Goal: Information Seeking & Learning: Learn about a topic

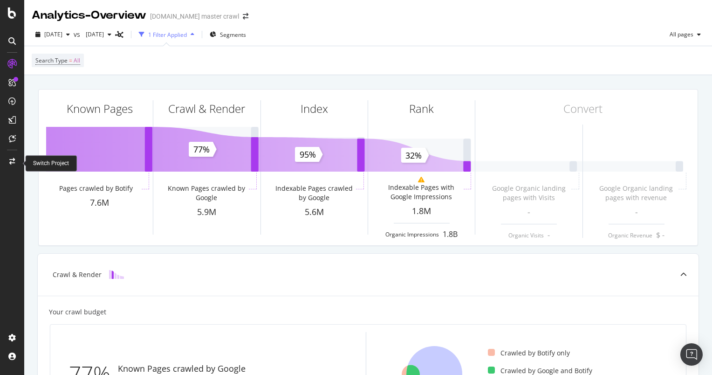
click at [11, 161] on icon at bounding box center [12, 161] width 6 height 7
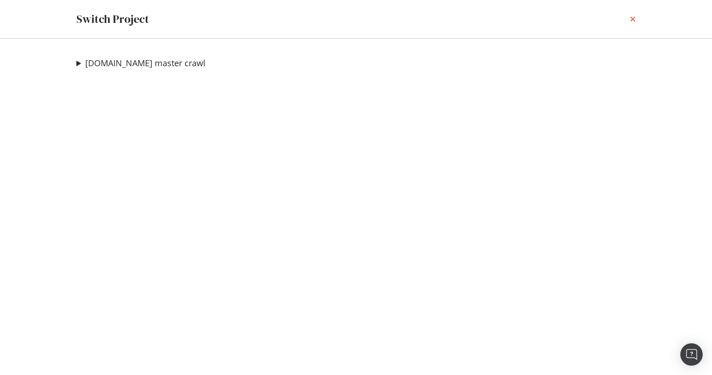
click at [634, 16] on icon "times" at bounding box center [633, 18] width 6 height 7
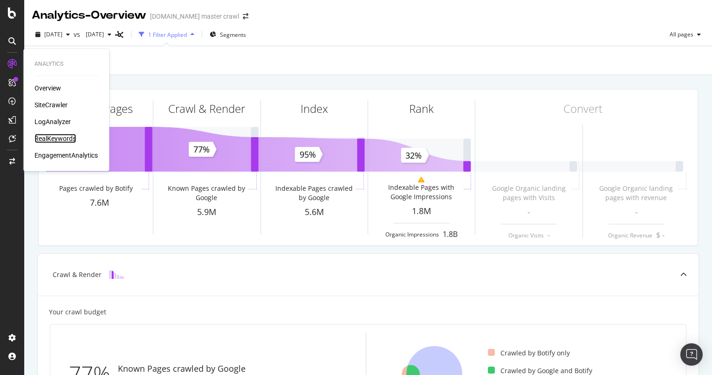
click at [56, 137] on div "RealKeywords" at bounding box center [54, 138] width 41 height 9
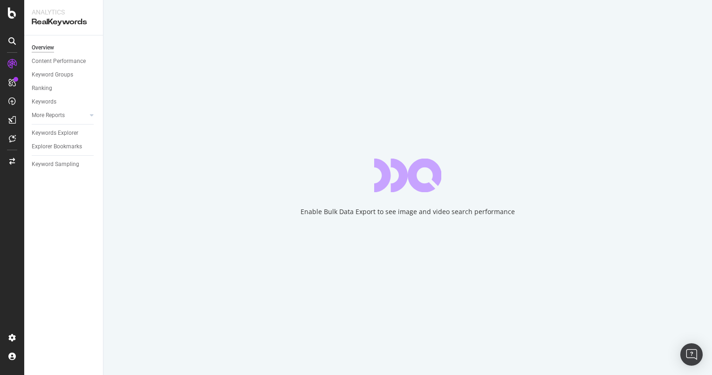
click at [71, 244] on div "Overview Content Performance Keyword Groups Ranking Keywords More Reports Count…" at bounding box center [63, 204] width 79 height 339
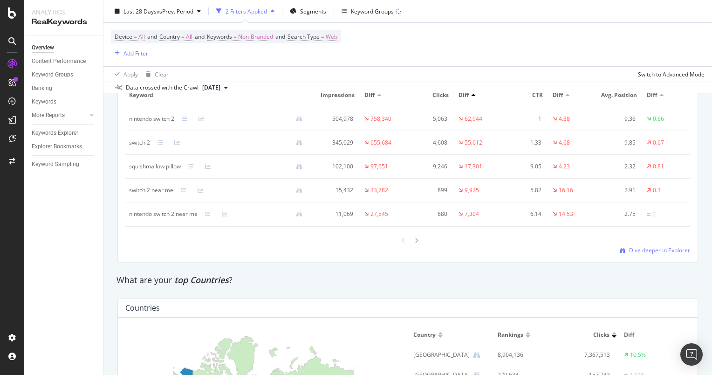
scroll to position [1165, 0]
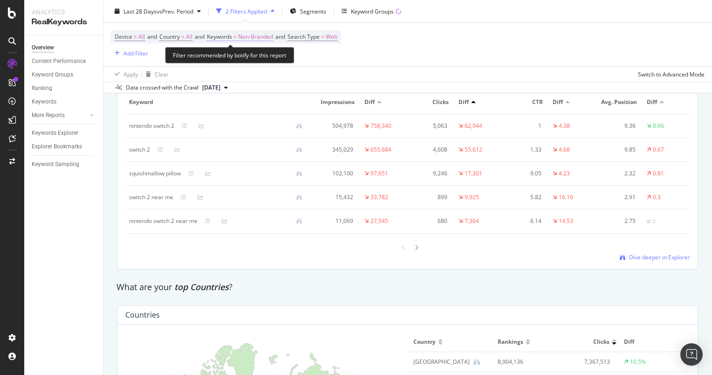
click at [263, 35] on span "Non-Branded" at bounding box center [255, 36] width 35 height 13
click at [396, 63] on div "Device = All and Country = All and Keywords = Non-Branded and Search Type = Web…" at bounding box center [408, 44] width 594 height 43
click at [319, 36] on span "Search Type" at bounding box center [304, 37] width 32 height 8
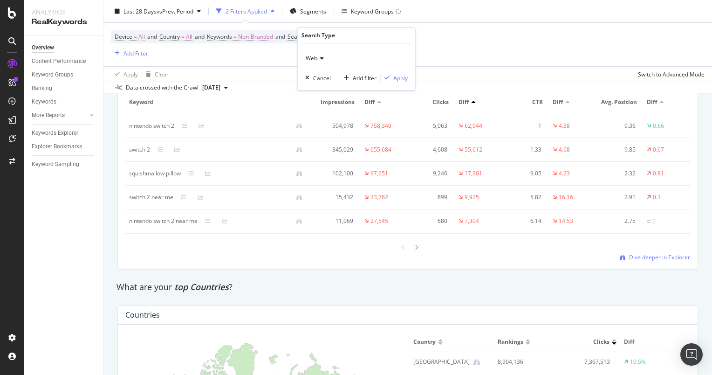
click at [315, 53] on div "Web" at bounding box center [356, 58] width 103 height 15
click at [509, 56] on div "Device = All and Country = All and Keywords = Non-Branded and Search Type = Web…" at bounding box center [408, 44] width 594 height 43
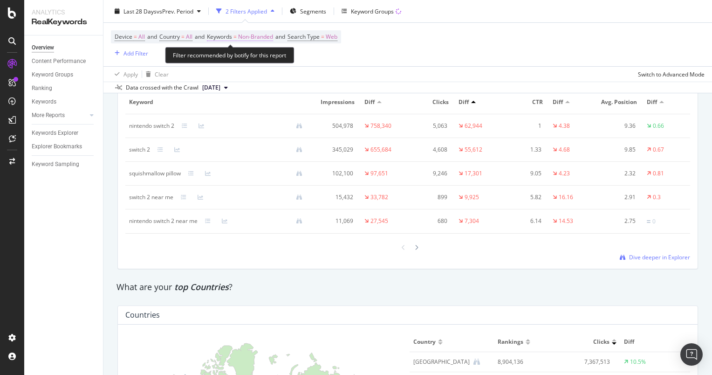
click at [259, 35] on span "Non-Branded" at bounding box center [255, 36] width 35 height 13
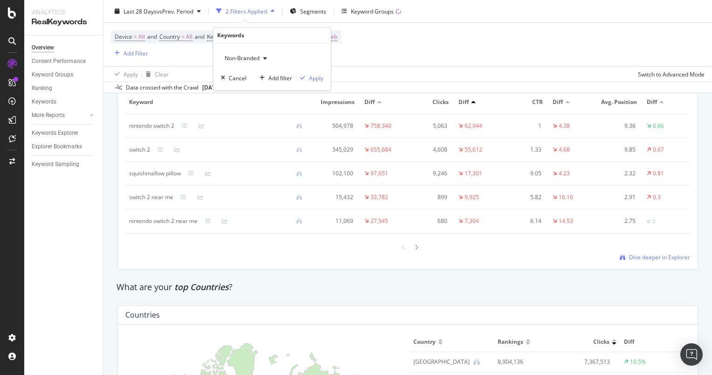
click at [252, 56] on span "Non-Branded" at bounding box center [240, 59] width 39 height 8
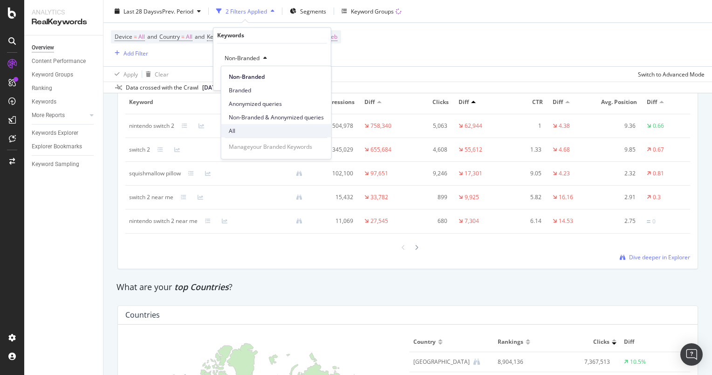
click at [236, 127] on span "All" at bounding box center [276, 130] width 95 height 8
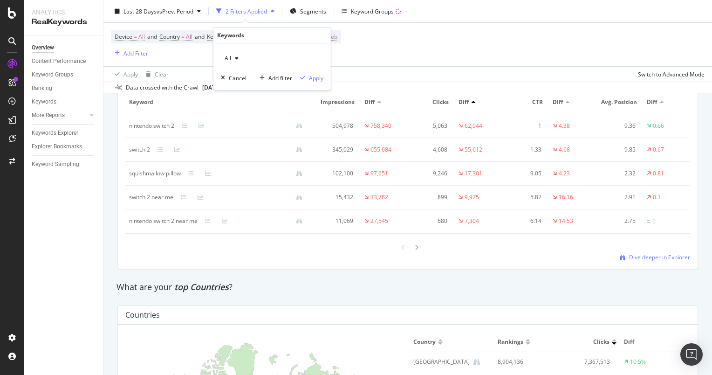
click at [313, 84] on div "All Cancel Add filter Apply" at bounding box center [271, 67] width 117 height 47
click at [315, 78] on div "Apply" at bounding box center [316, 78] width 14 height 8
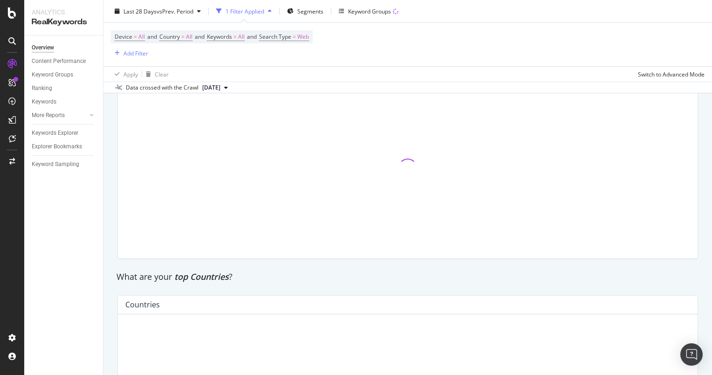
click at [281, 14] on div "Last 28 Days vs Prev. Period 1 Filter Applied Segments Keyword Groups" at bounding box center [256, 11] width 291 height 15
click at [293, 13] on icon "button" at bounding box center [290, 11] width 7 height 6
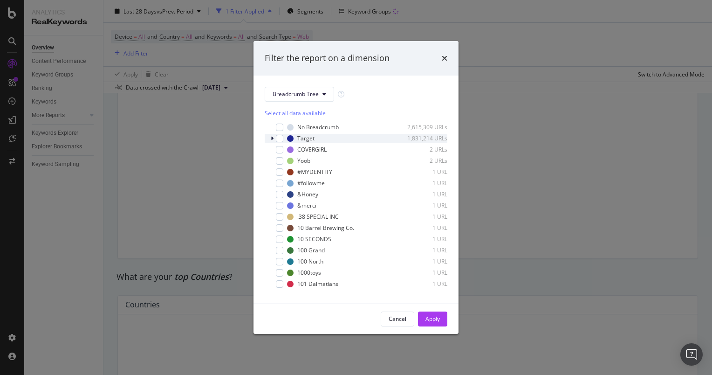
click at [273, 140] on icon "modal" at bounding box center [272, 139] width 3 height 6
